Goal: Check status: Check status

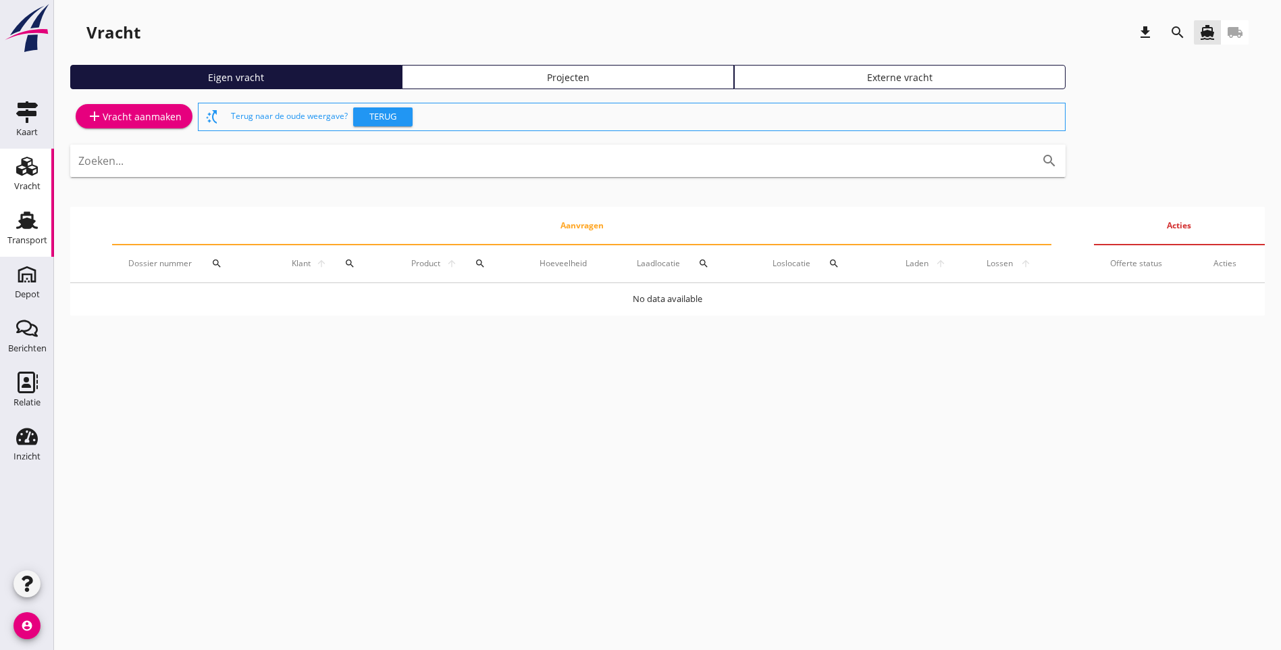
click at [38, 231] on div "Transport" at bounding box center [27, 240] width 40 height 19
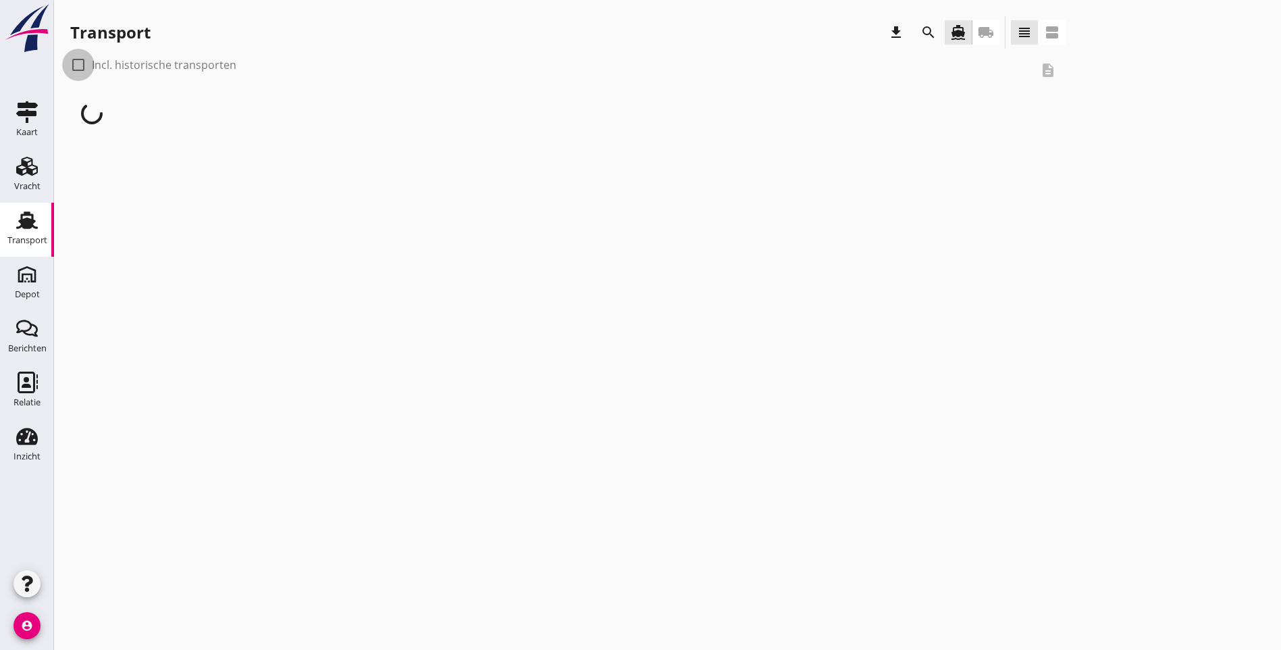
click at [78, 68] on div at bounding box center [78, 64] width 23 height 23
checkbox input "true"
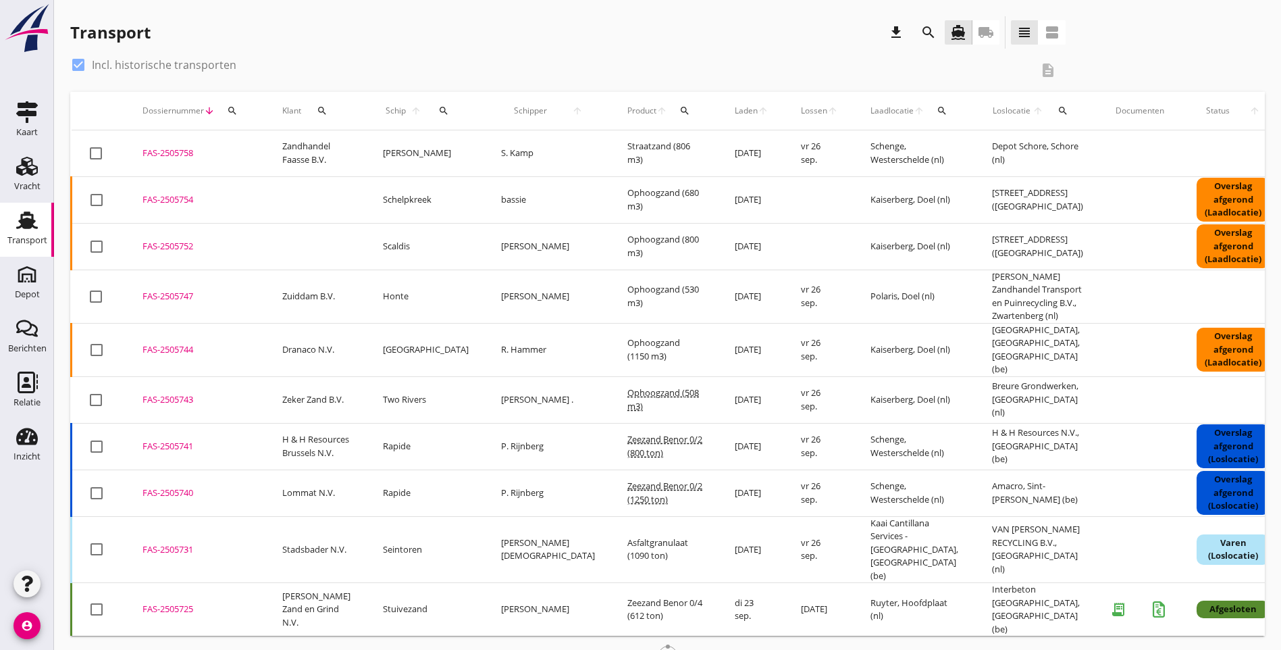
click at [229, 114] on icon "search" at bounding box center [232, 110] width 11 height 11
click at [251, 151] on input "Zoeken op dossiernummer..." at bounding box center [296, 150] width 140 height 22
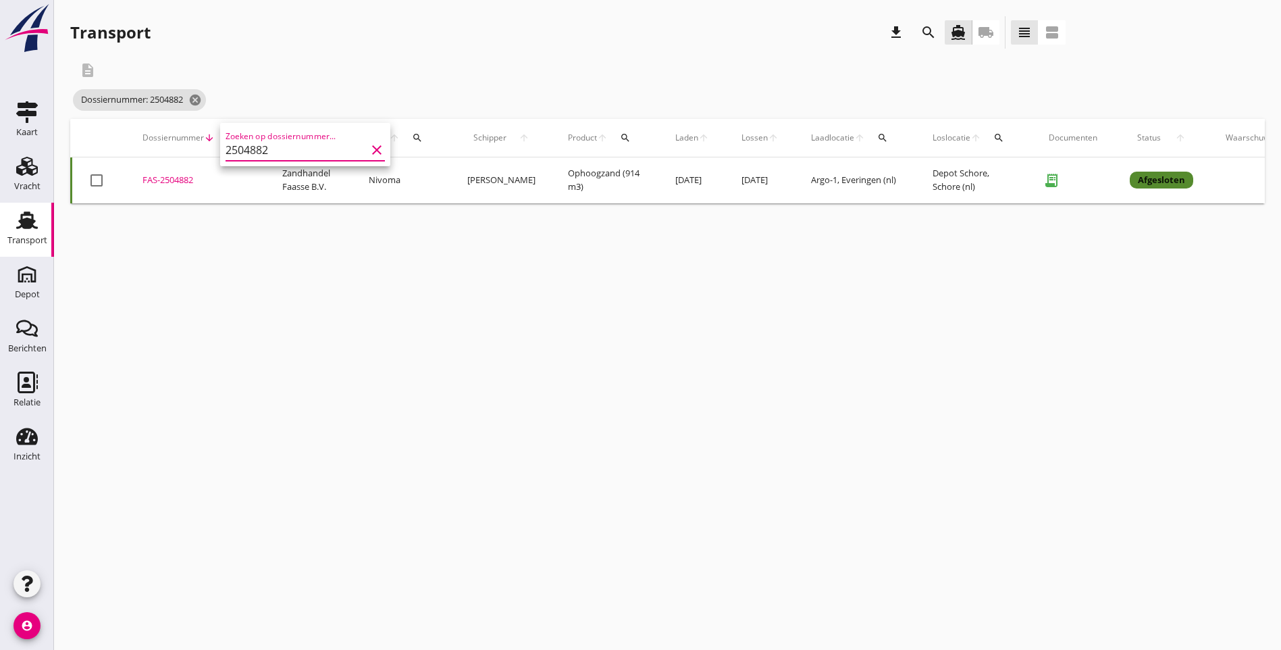
type input "2504882"
click at [344, 76] on div "description" at bounding box center [567, 70] width 995 height 32
click at [176, 171] on td "FAS-2504882 upload_file Drop hier uw bestand om het aan het dossier toe te voeg…" at bounding box center [196, 180] width 140 height 46
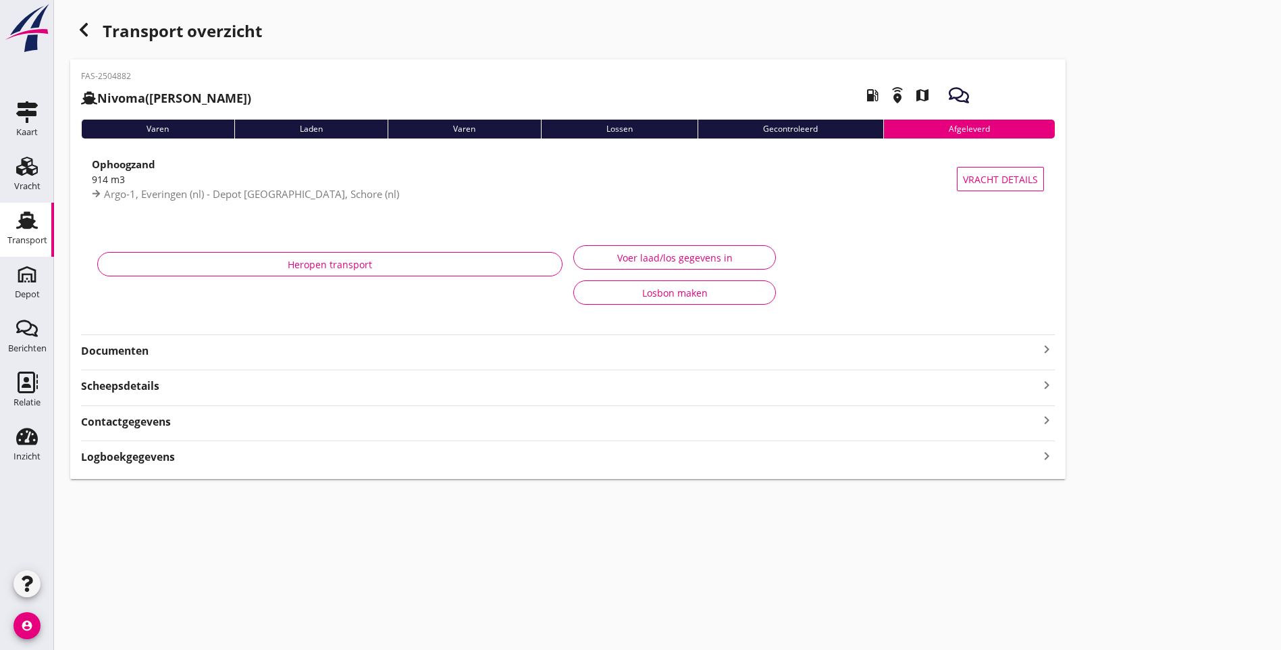
click at [80, 38] on div "button" at bounding box center [83, 29] width 27 height 27
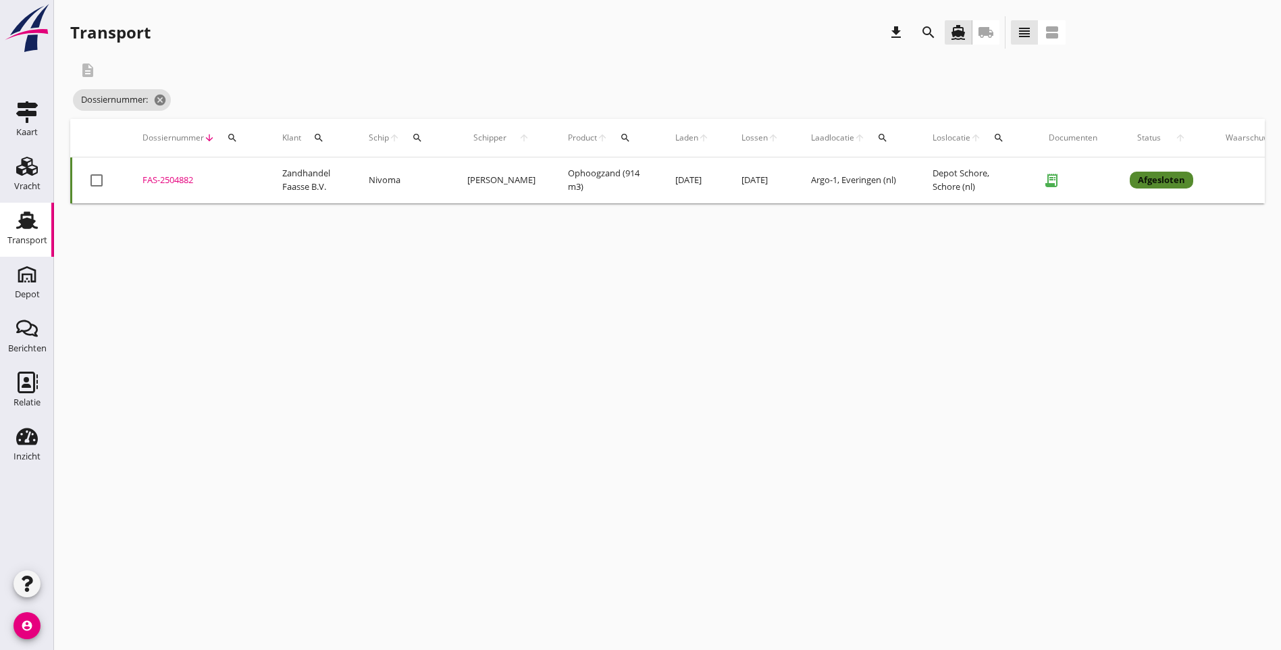
click at [361, 356] on div "cancel You are impersonating another user. Transport download search directions…" at bounding box center [667, 325] width 1227 height 650
